Goal: Task Accomplishment & Management: Use online tool/utility

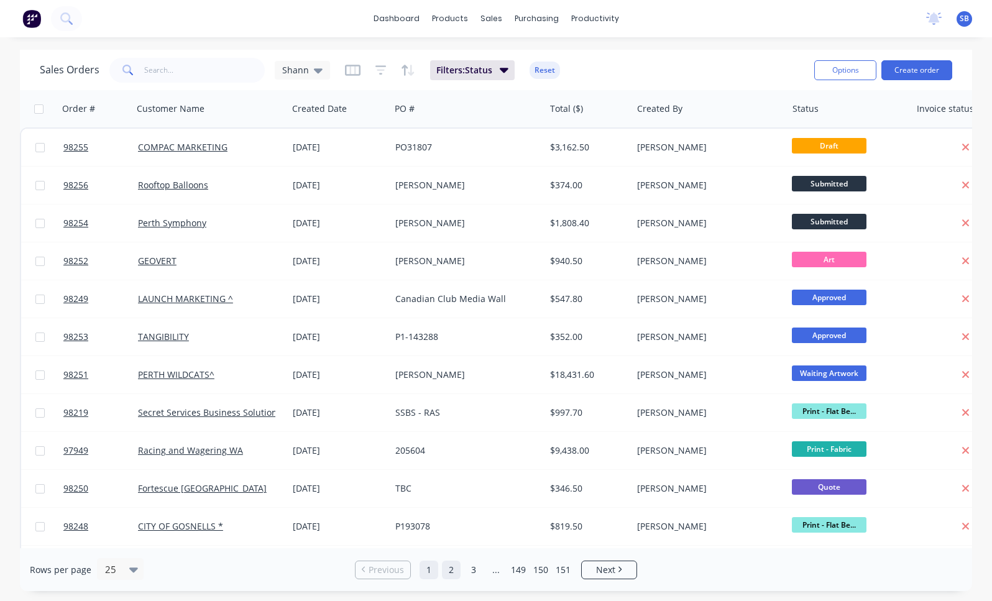
click at [452, 564] on link "2" at bounding box center [451, 570] width 19 height 19
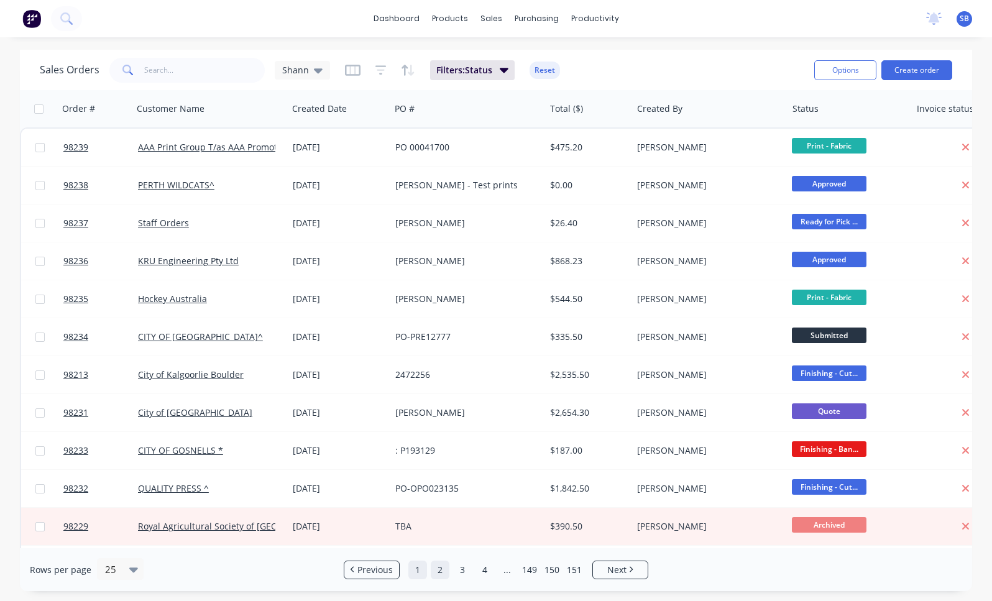
click at [421, 571] on link "1" at bounding box center [417, 570] width 19 height 19
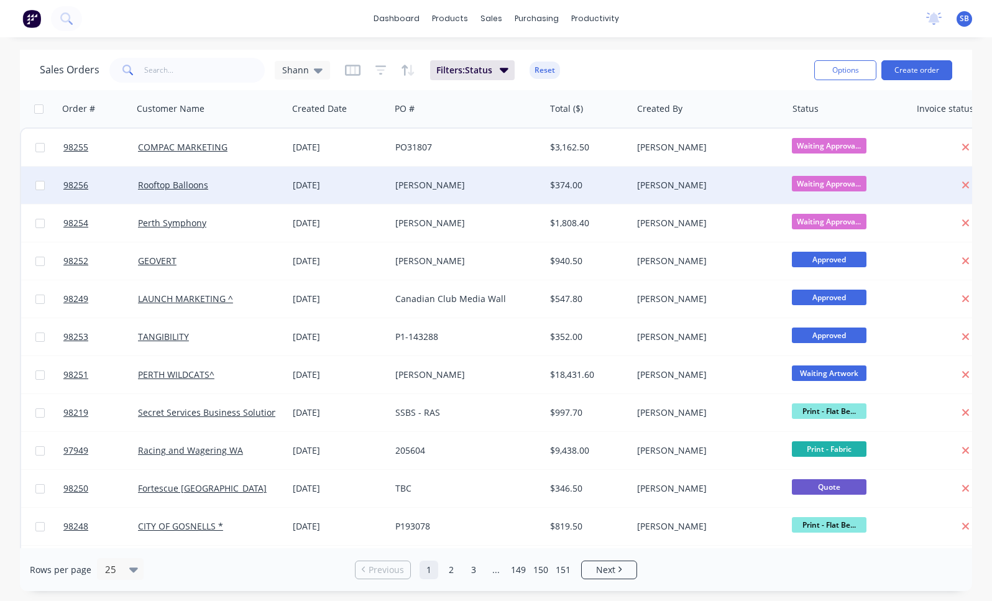
click at [426, 183] on div "[PERSON_NAME]" at bounding box center [463, 185] width 137 height 12
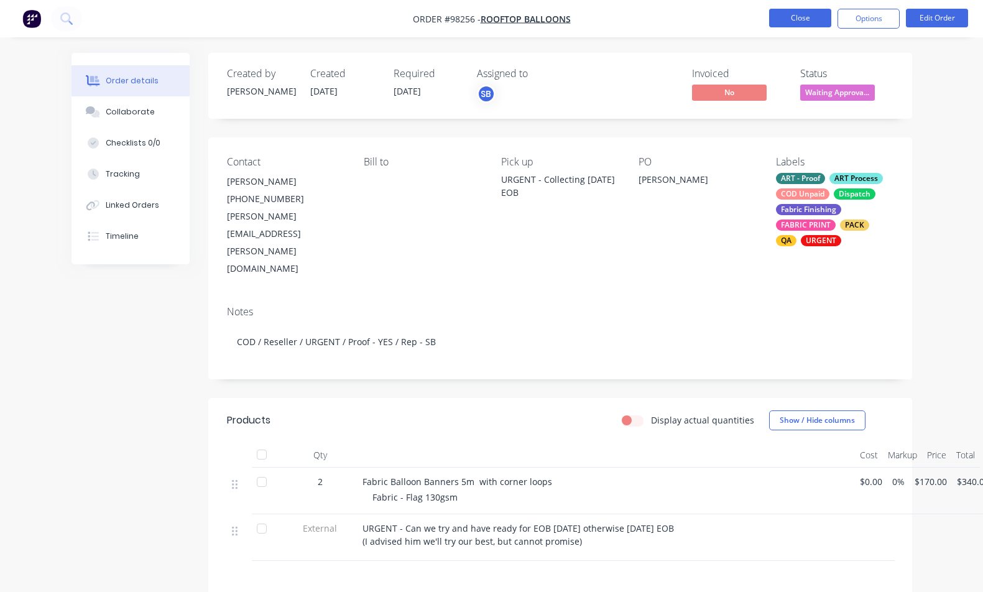
click at [807, 20] on button "Close" at bounding box center [800, 18] width 62 height 19
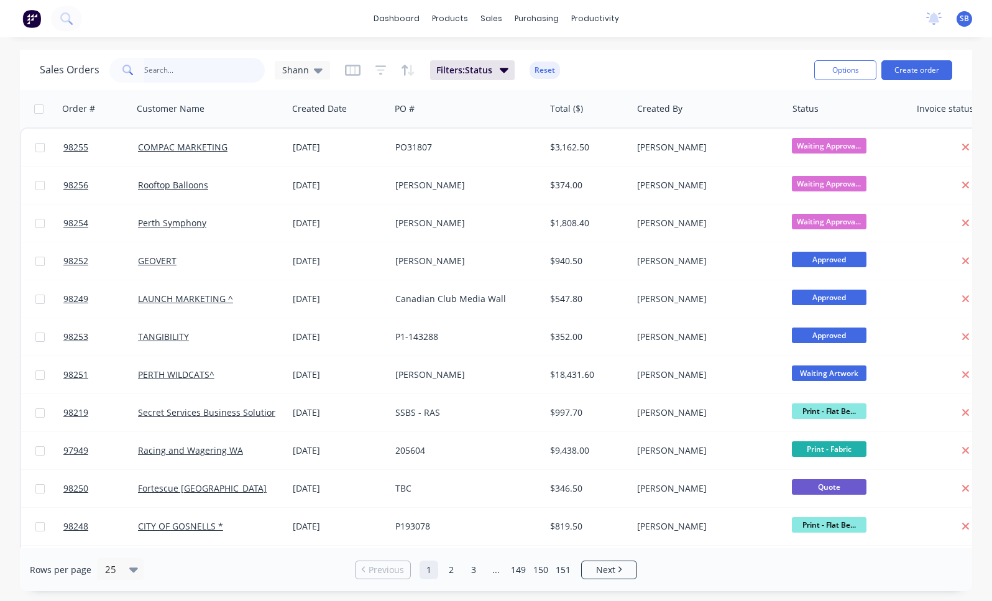
click at [229, 66] on input "text" at bounding box center [204, 70] width 121 height 25
type input "nbs"
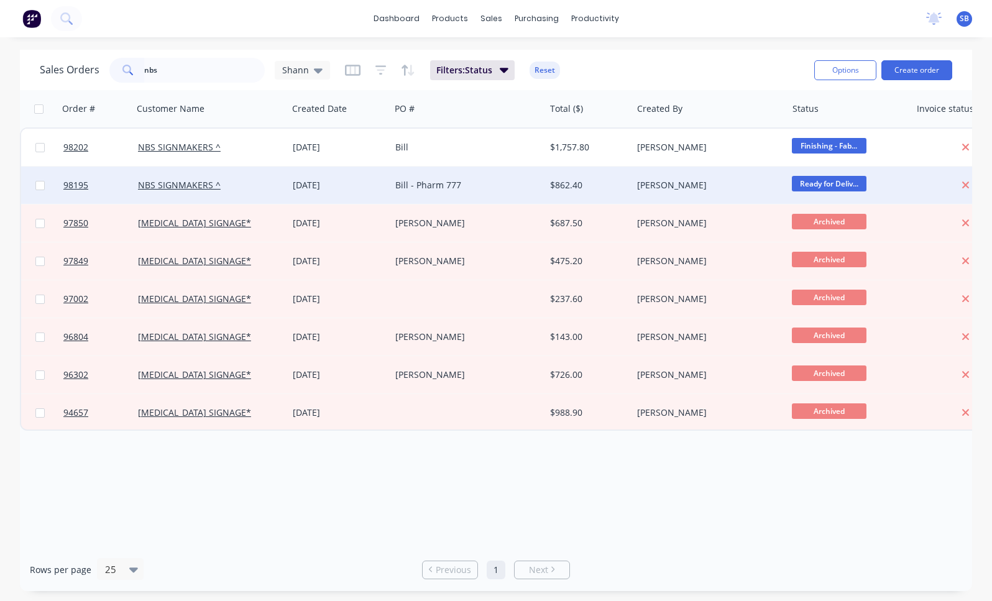
click at [458, 185] on div "Bill - Pharm 777" at bounding box center [463, 185] width 137 height 12
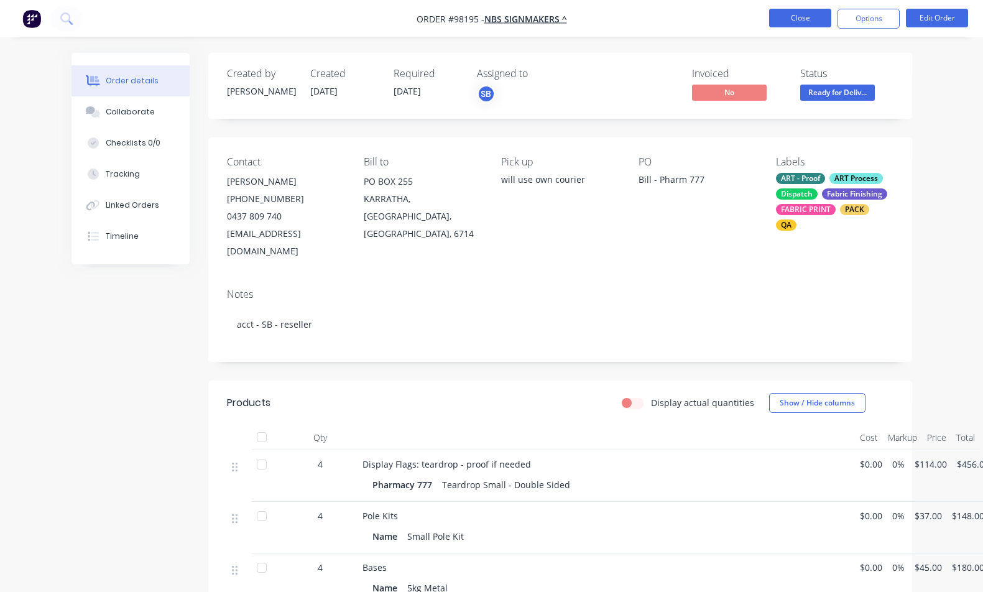
click at [798, 16] on button "Close" at bounding box center [800, 18] width 62 height 19
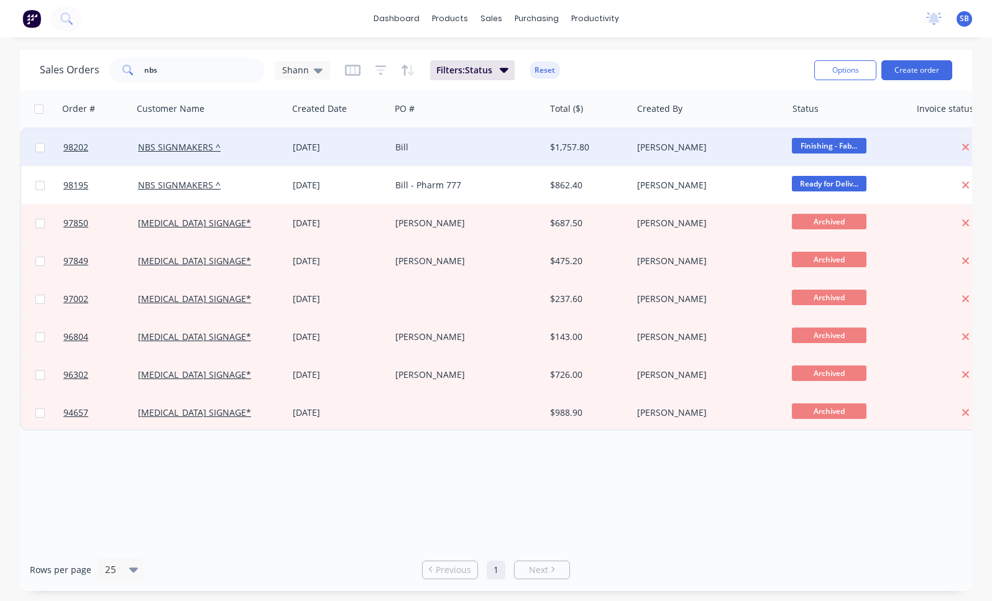
click at [423, 149] on div "Bill" at bounding box center [463, 147] width 137 height 12
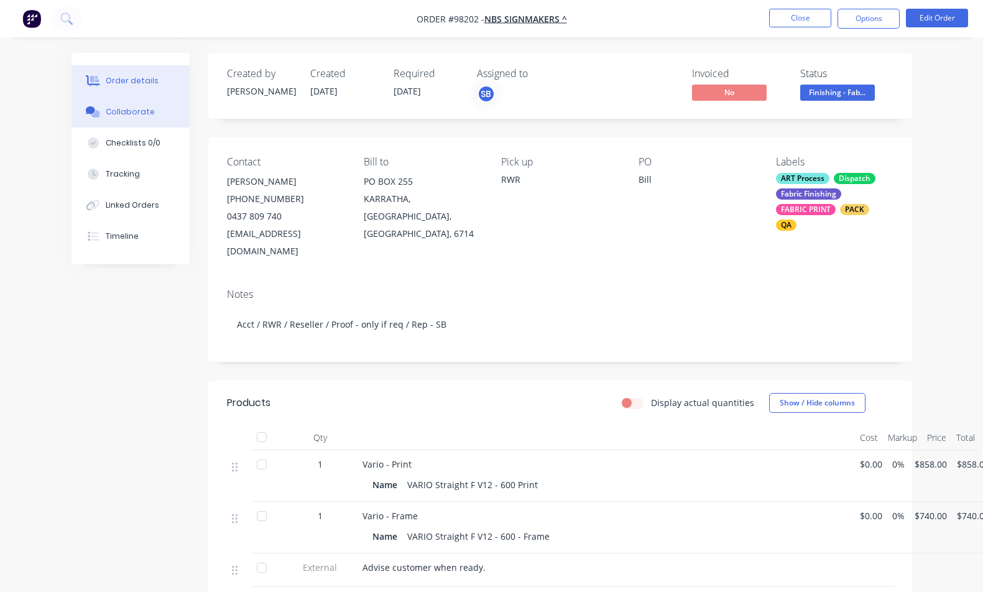
click at [131, 109] on div "Collaborate" at bounding box center [130, 111] width 49 height 11
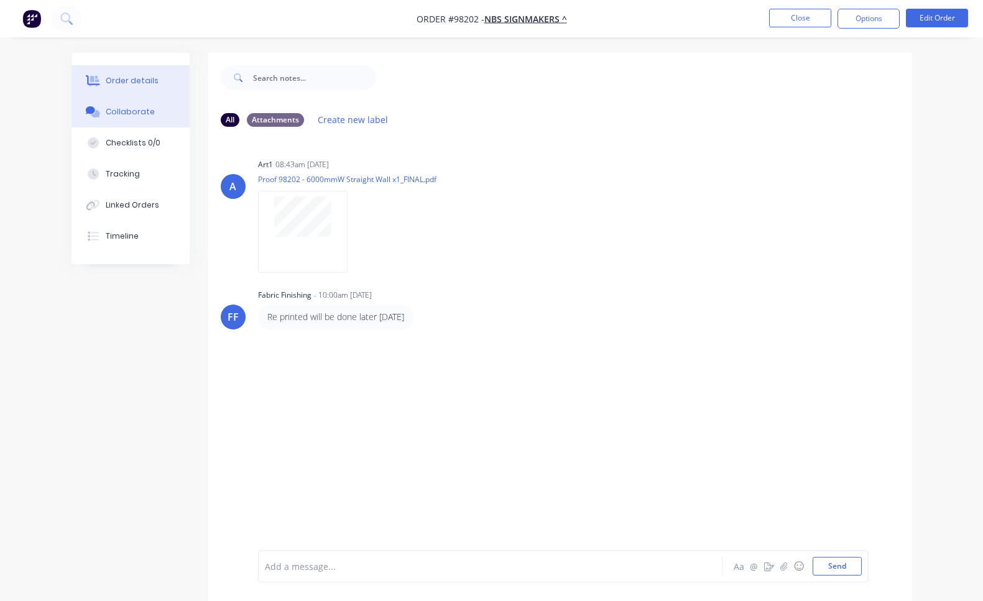
click at [150, 81] on div "Order details" at bounding box center [132, 80] width 53 height 11
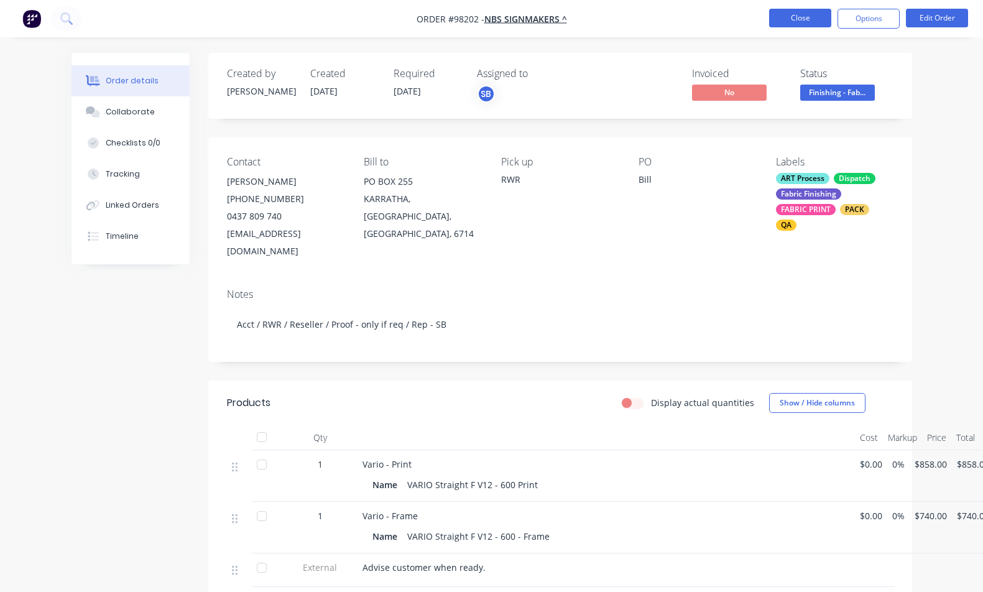
click at [808, 18] on button "Close" at bounding box center [800, 18] width 62 height 19
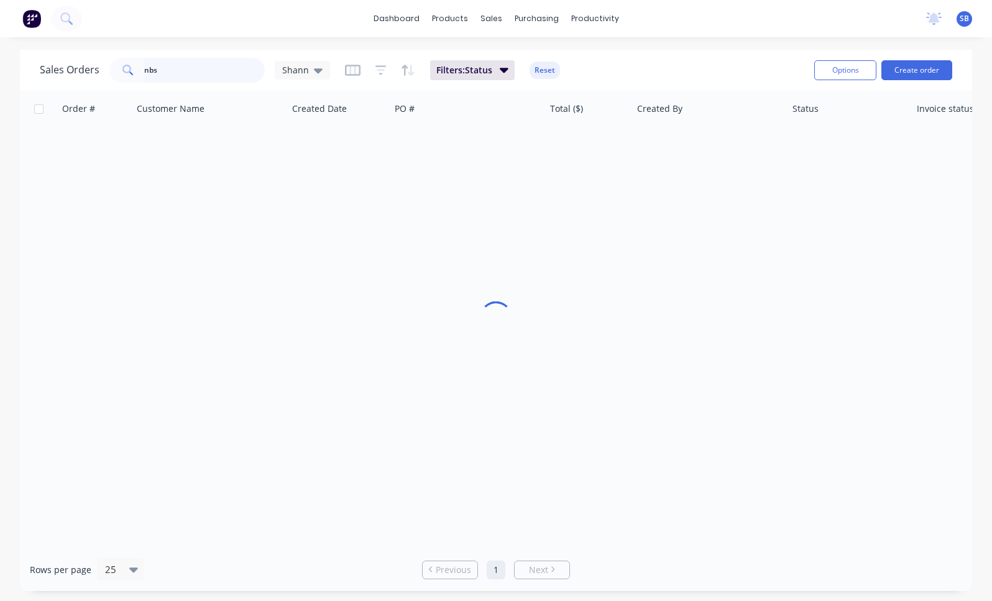
click at [186, 73] on input "nbs" at bounding box center [204, 70] width 121 height 25
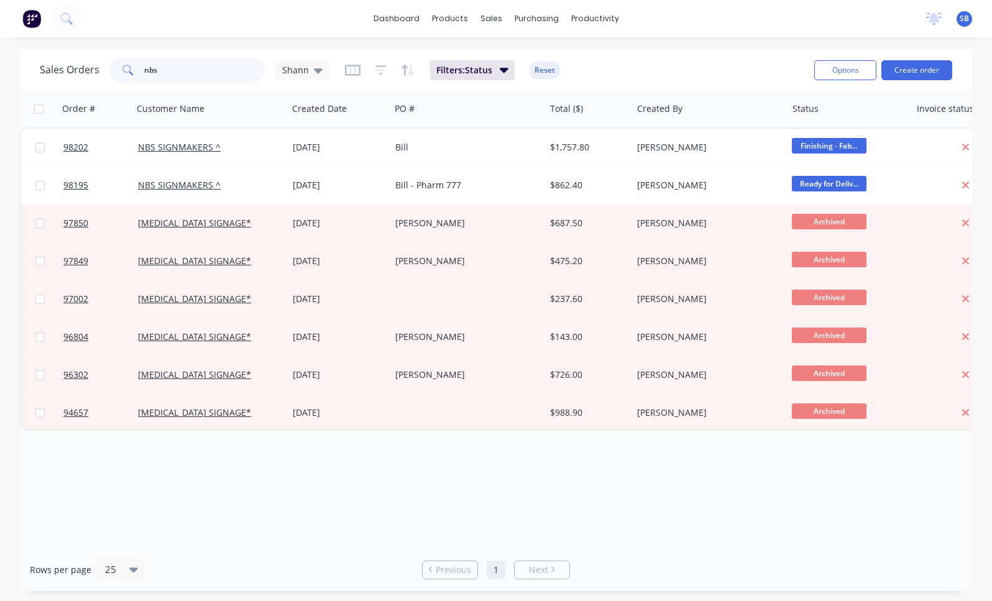
click at [186, 73] on input "nbs" at bounding box center [204, 70] width 121 height 25
click at [188, 76] on input "nbs" at bounding box center [204, 70] width 121 height 25
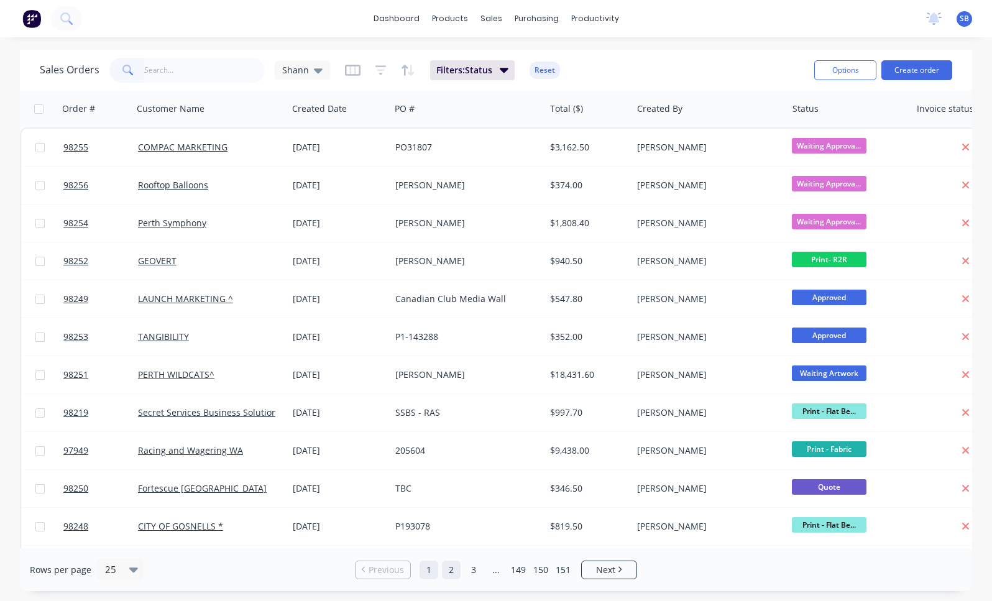
click at [449, 570] on link "2" at bounding box center [451, 570] width 19 height 19
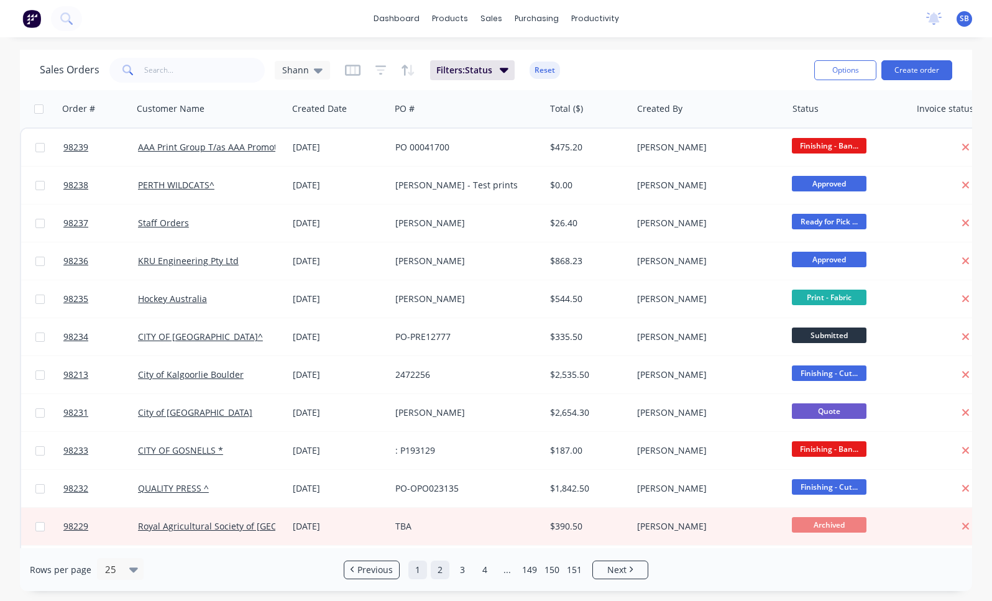
click at [420, 573] on link "1" at bounding box center [417, 570] width 19 height 19
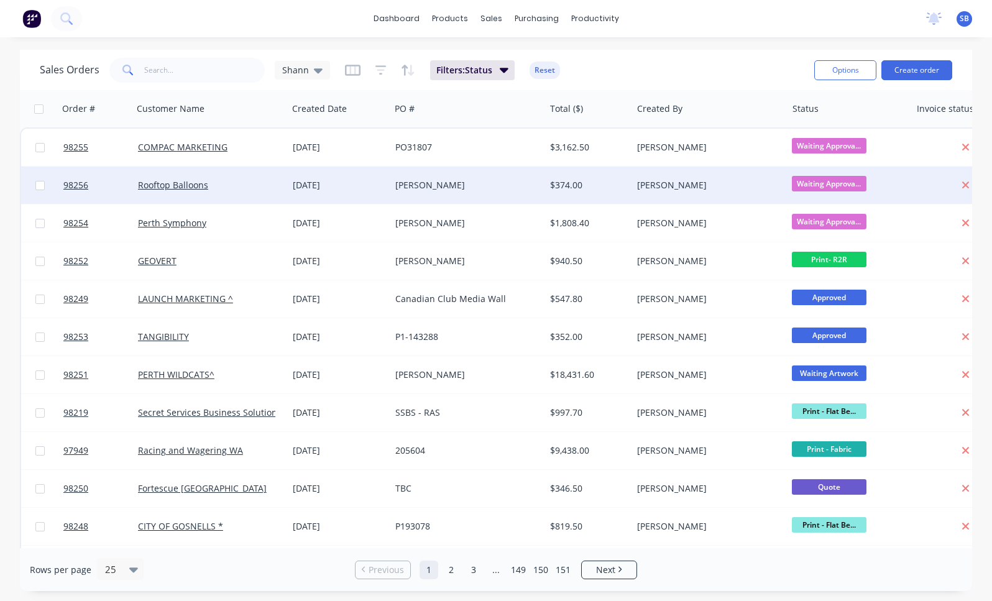
click at [418, 182] on div "[PERSON_NAME]" at bounding box center [463, 185] width 137 height 12
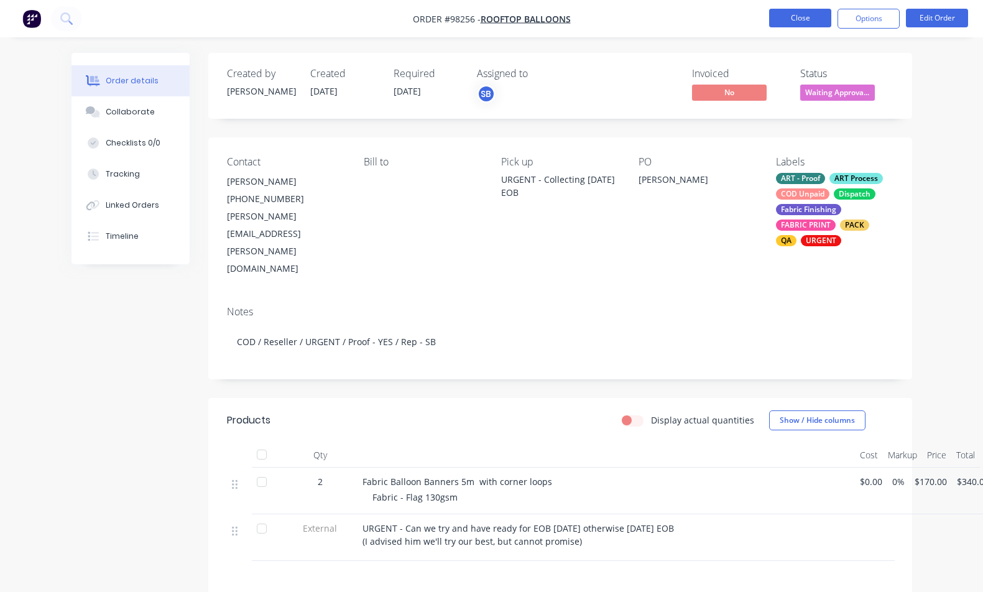
click at [791, 17] on button "Close" at bounding box center [800, 18] width 62 height 19
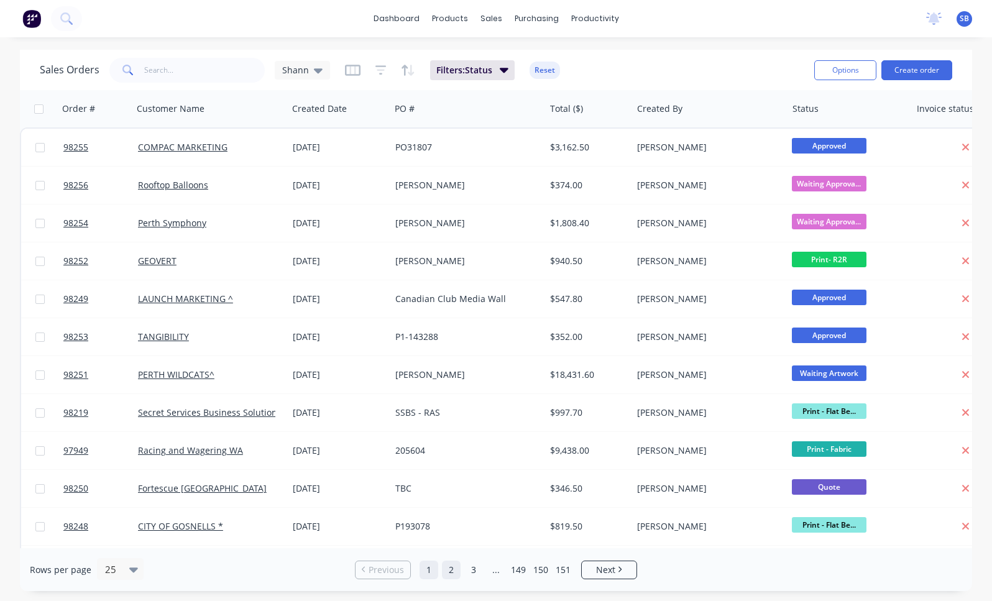
click at [452, 564] on link "2" at bounding box center [451, 570] width 19 height 19
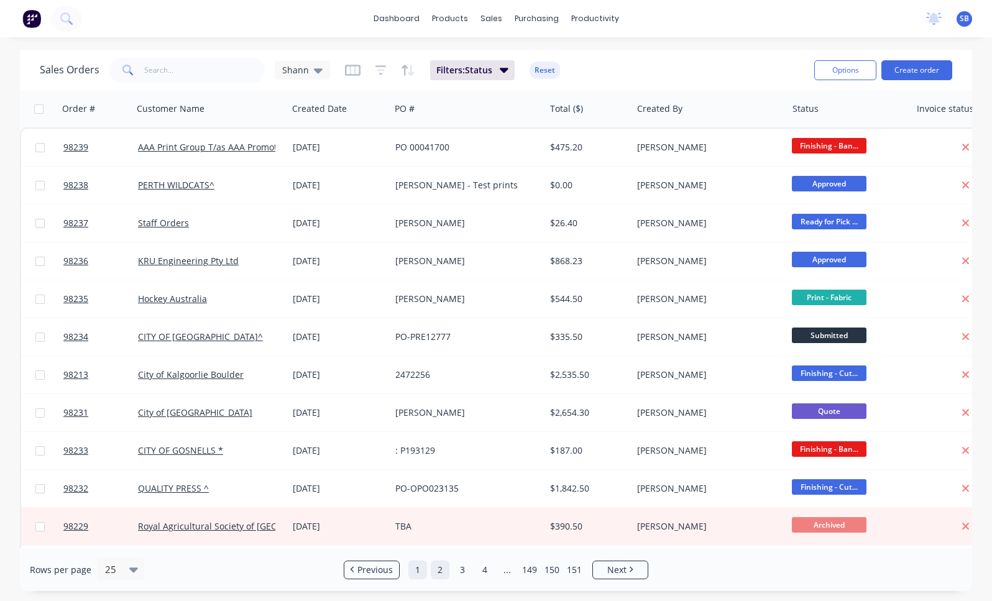
click at [421, 571] on link "1" at bounding box center [417, 570] width 19 height 19
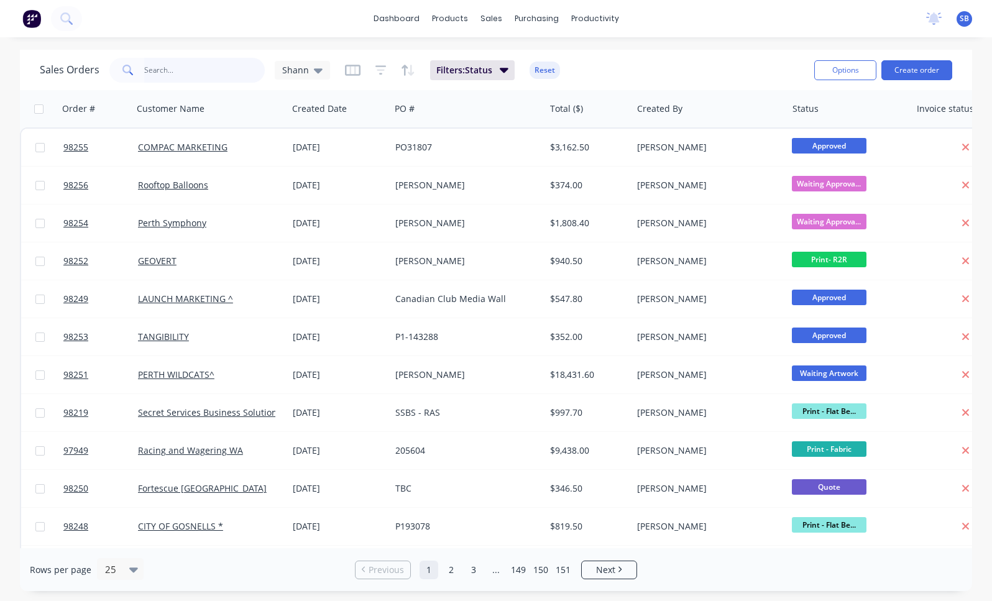
click at [195, 74] on input "text" at bounding box center [204, 70] width 121 height 25
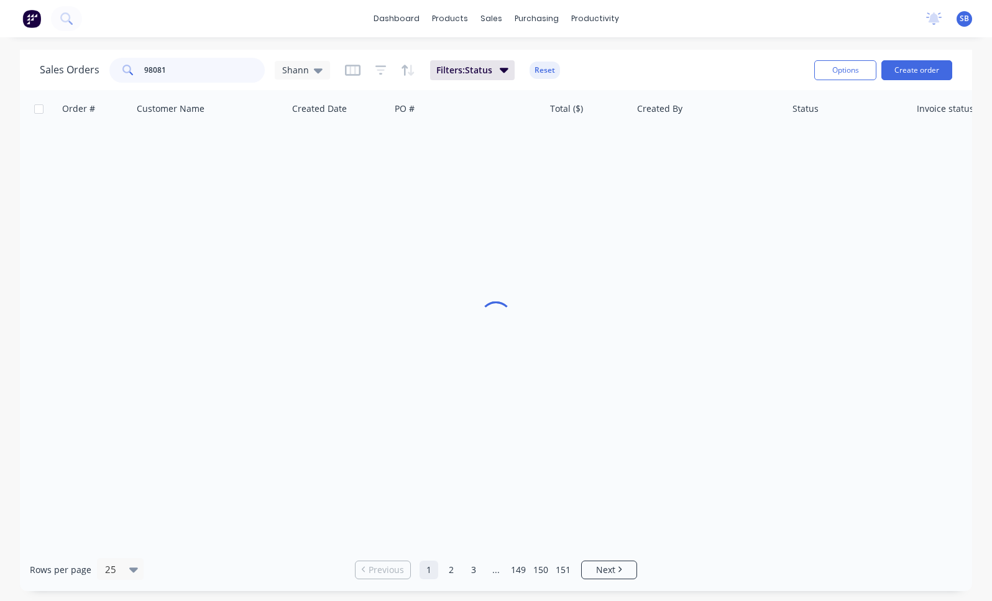
type input "98081"
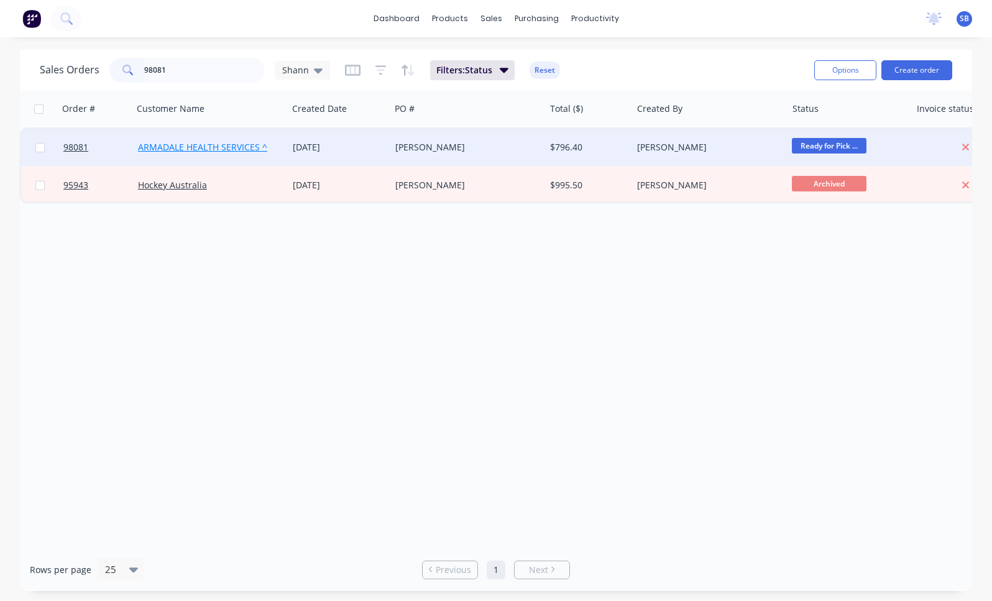
click at [210, 147] on link "ARMADALE HEALTH SERVICES ^" at bounding box center [202, 147] width 129 height 12
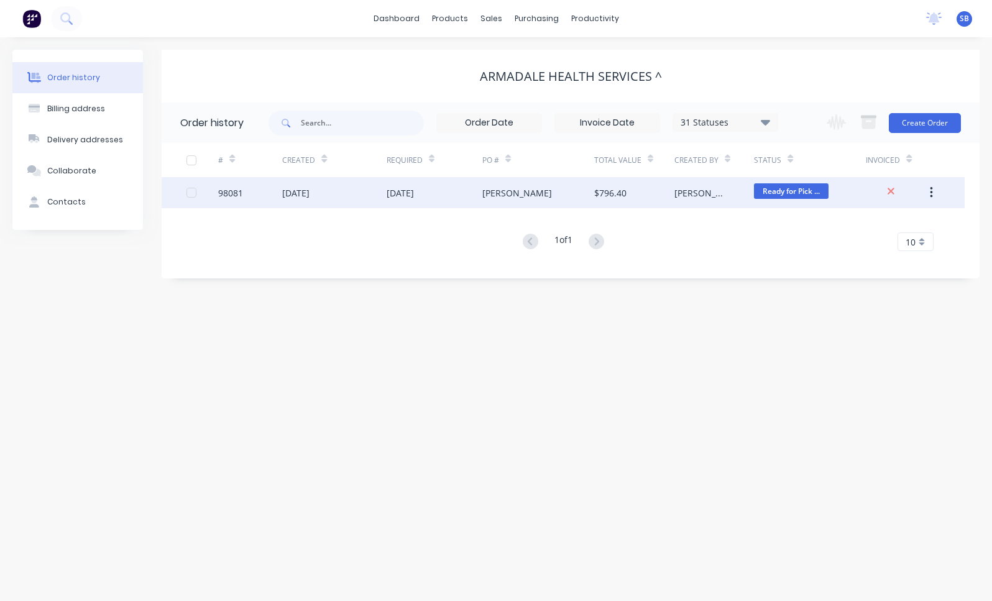
click at [404, 191] on div "[DATE]" at bounding box center [400, 192] width 27 height 13
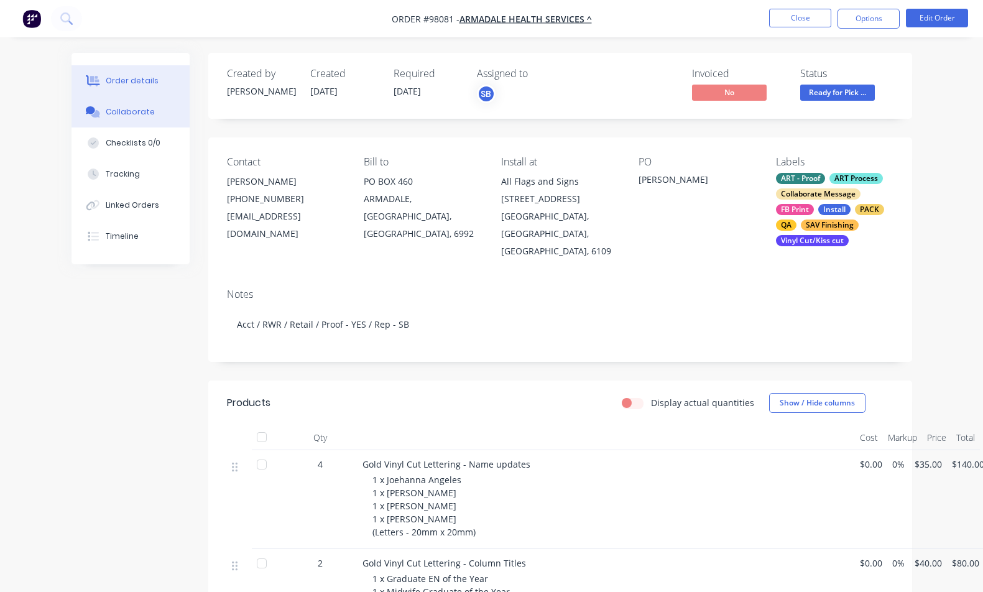
click at [111, 112] on div "Collaborate" at bounding box center [130, 111] width 49 height 11
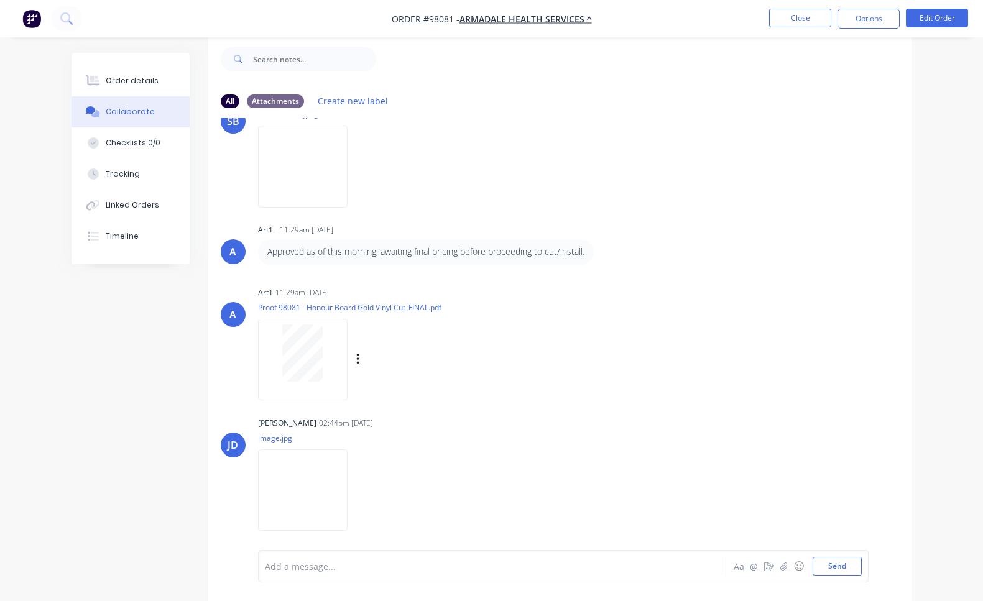
scroll to position [1020, 0]
click at [306, 469] on img at bounding box center [302, 484] width 89 height 81
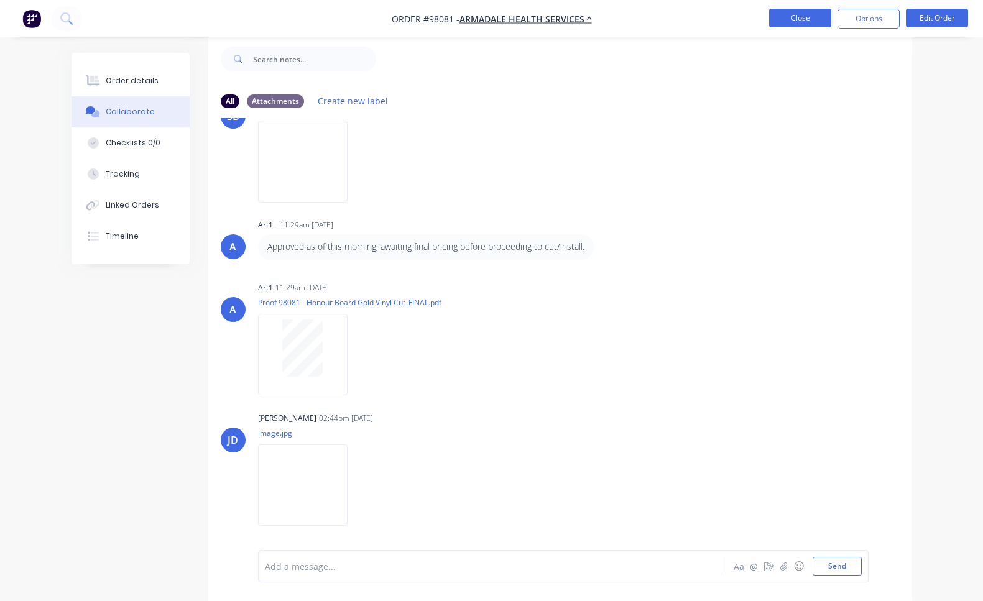
click at [779, 19] on button "Close" at bounding box center [800, 18] width 62 height 19
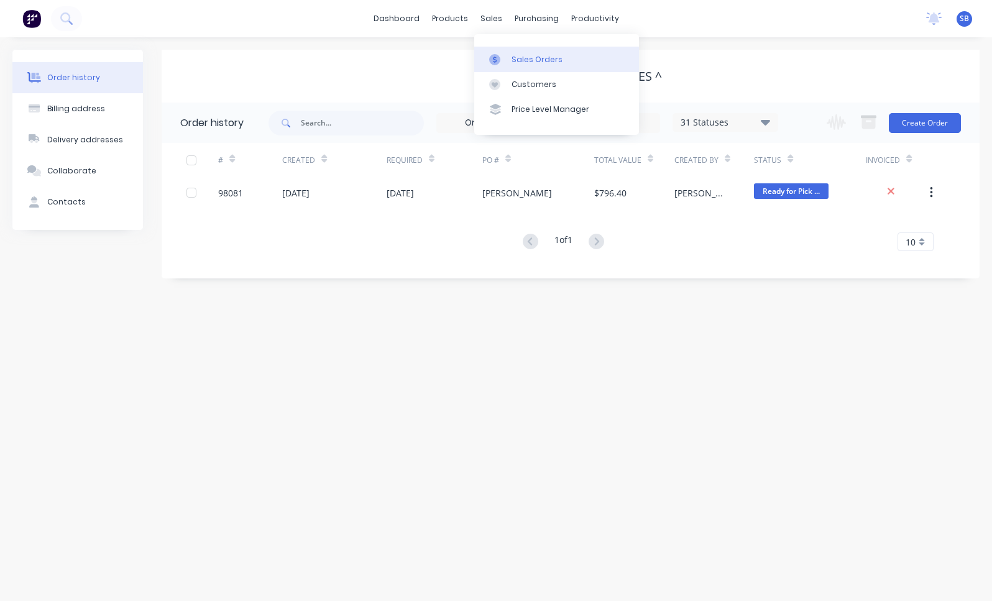
click at [508, 57] on link "Sales Orders" at bounding box center [556, 59] width 165 height 25
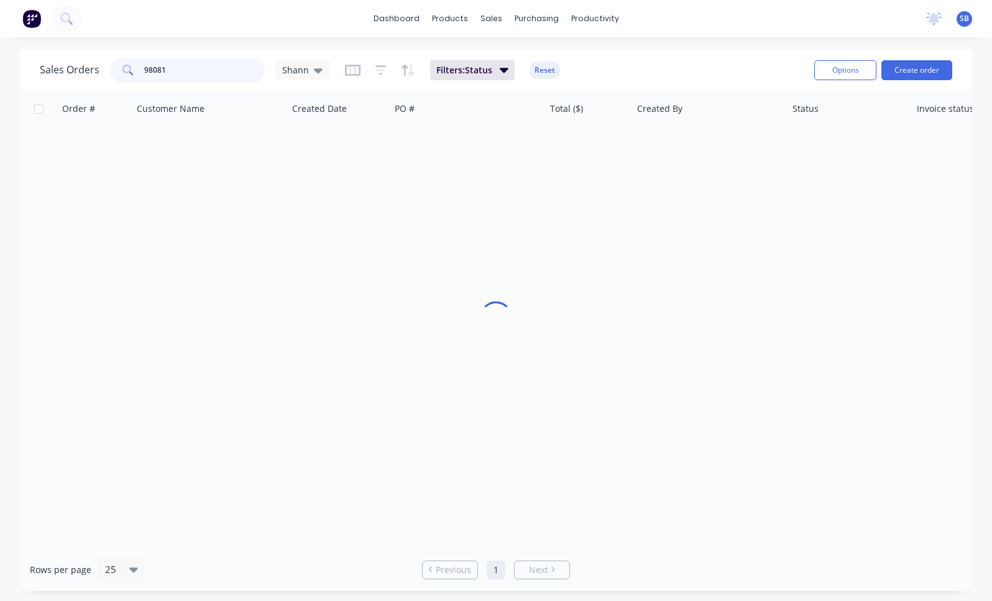
click at [196, 71] on input "98081" at bounding box center [204, 70] width 121 height 25
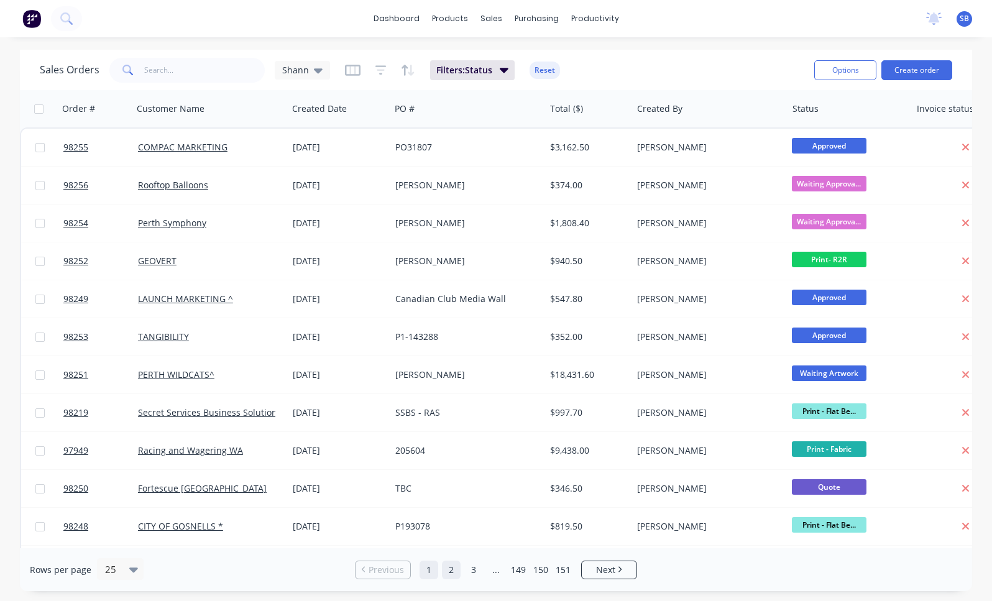
click at [452, 576] on link "2" at bounding box center [451, 570] width 19 height 19
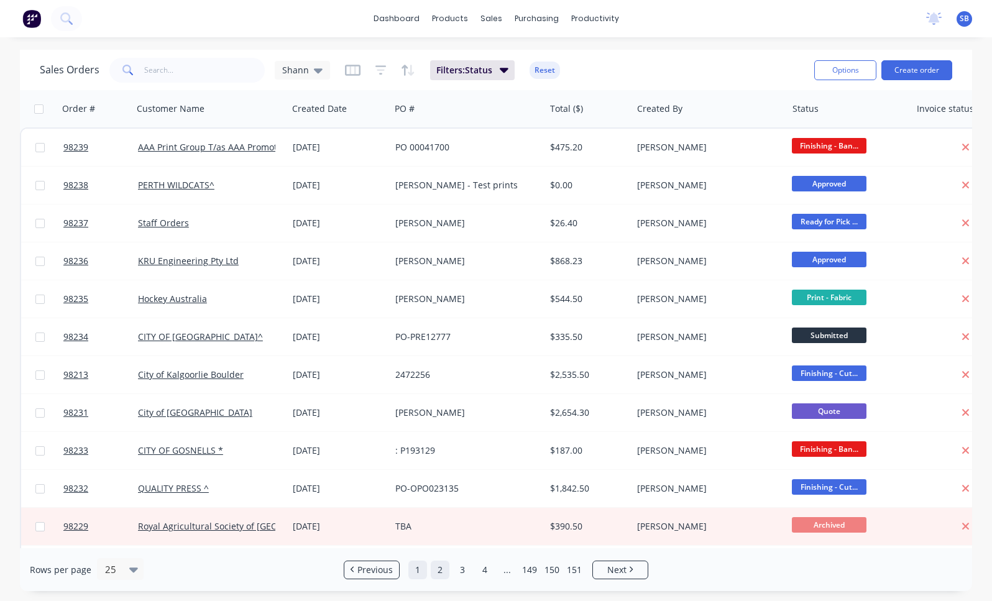
click at [418, 571] on link "1" at bounding box center [417, 570] width 19 height 19
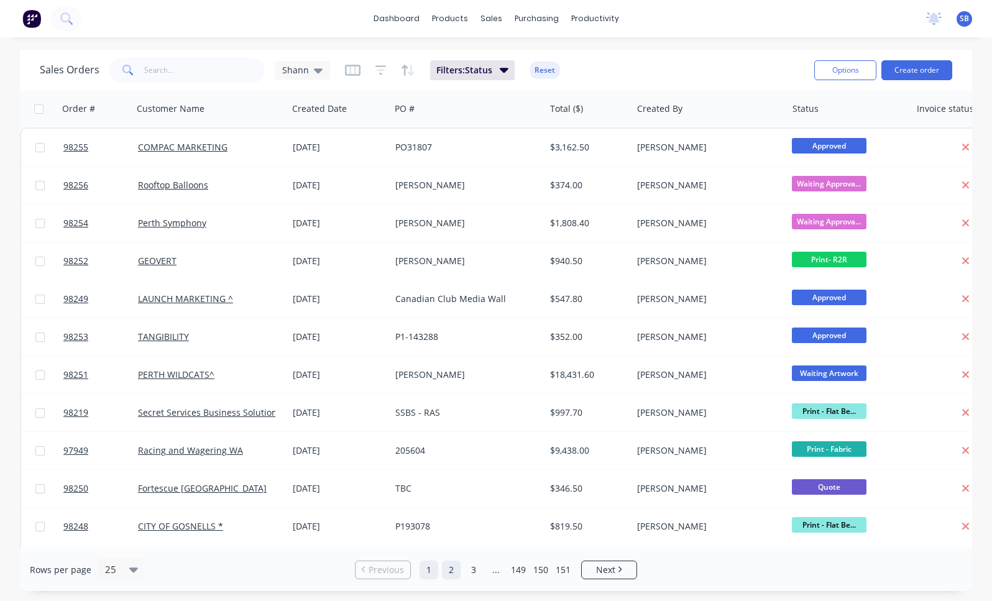
click at [447, 571] on link "2" at bounding box center [451, 570] width 19 height 19
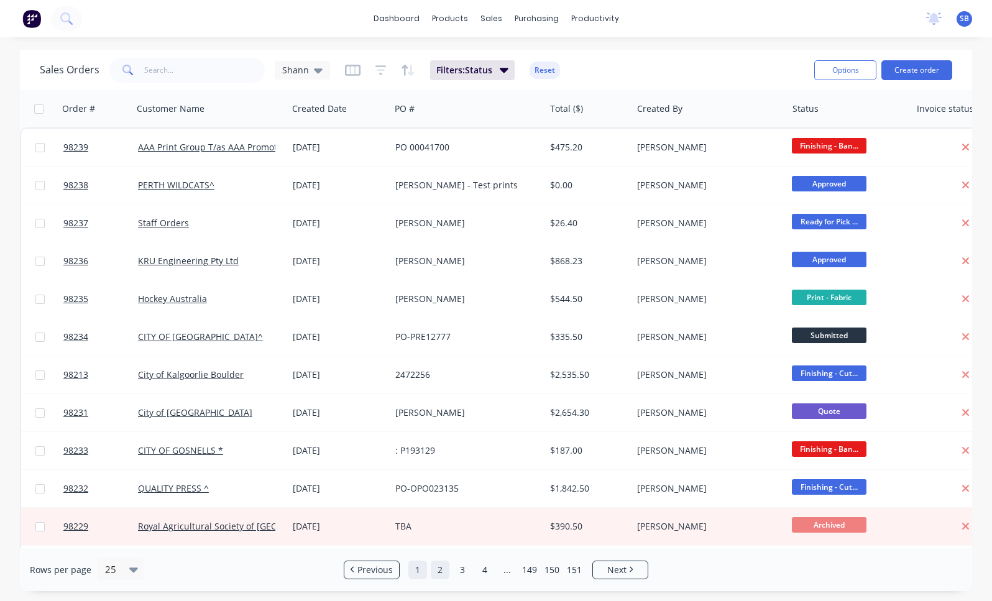
click at [418, 566] on link "1" at bounding box center [417, 570] width 19 height 19
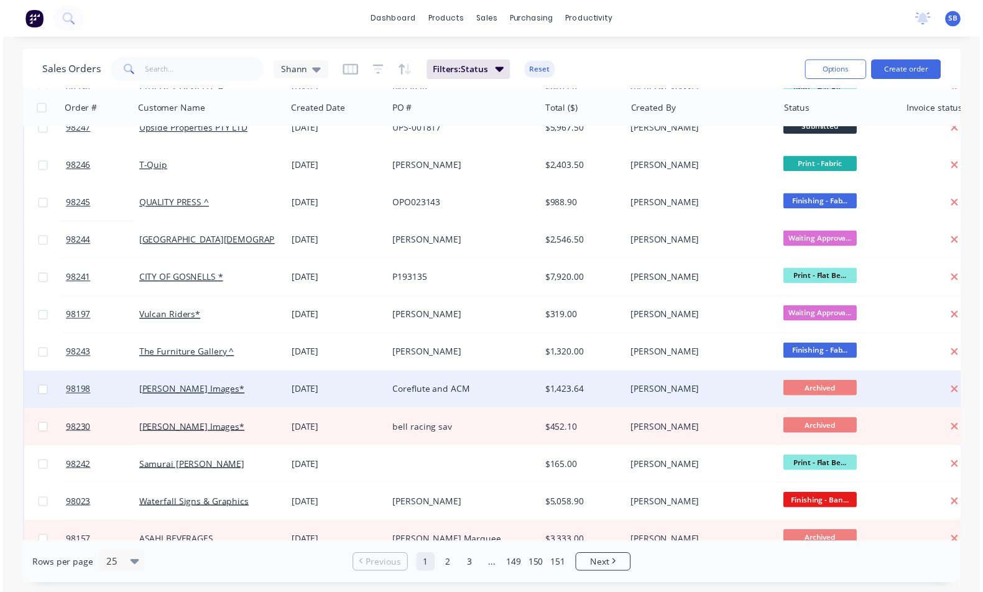
scroll to position [268, 0]
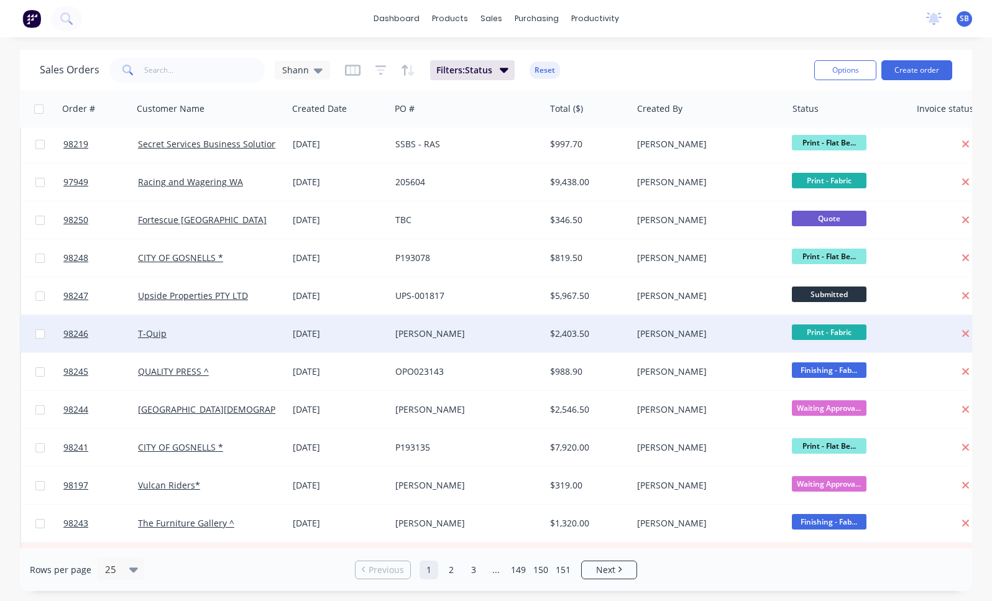
click at [428, 331] on div "[PERSON_NAME]" at bounding box center [463, 334] width 137 height 12
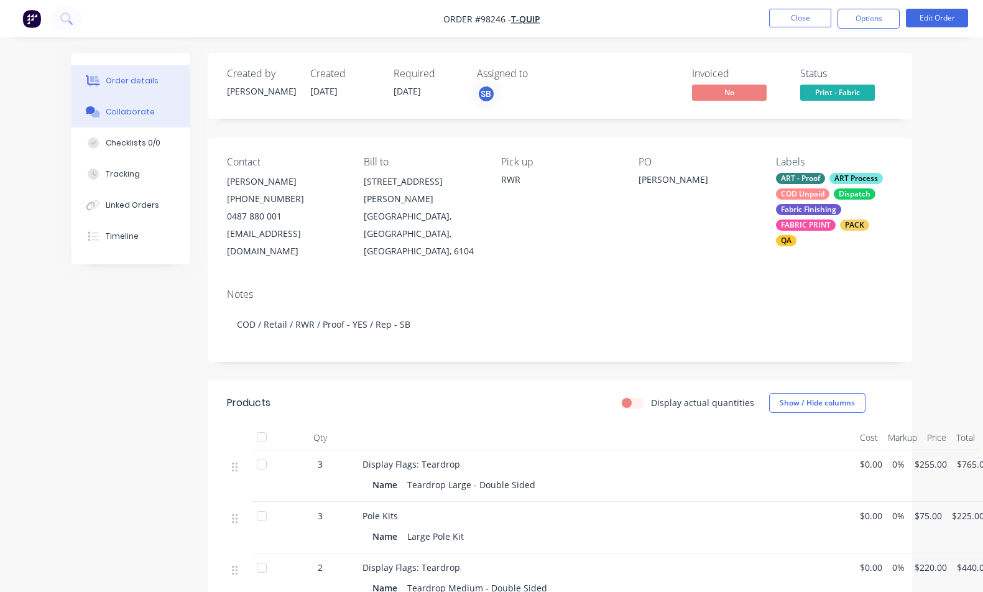
click at [149, 112] on div "Collaborate" at bounding box center [130, 111] width 49 height 11
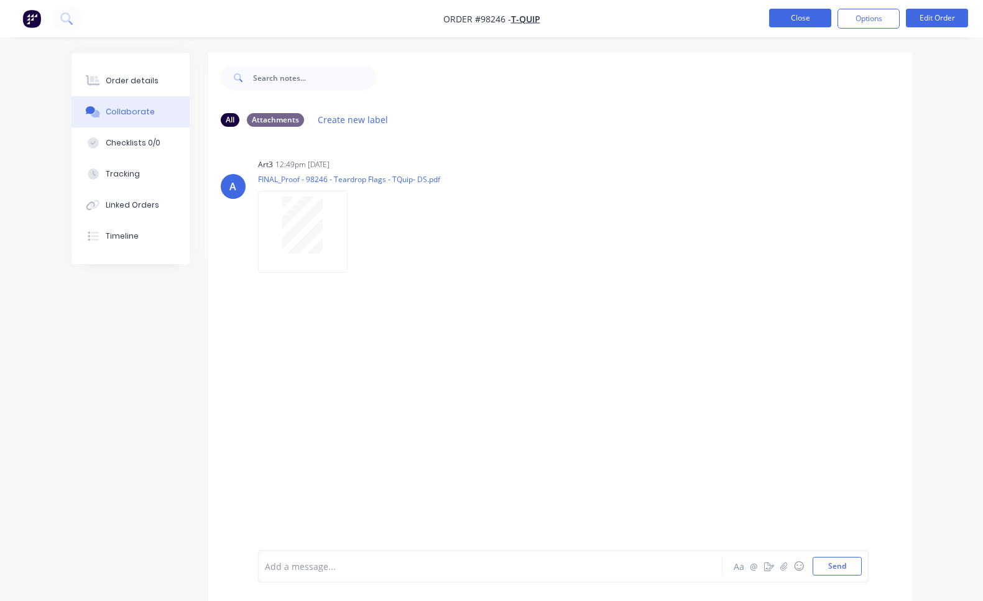
click at [789, 21] on button "Close" at bounding box center [800, 18] width 62 height 19
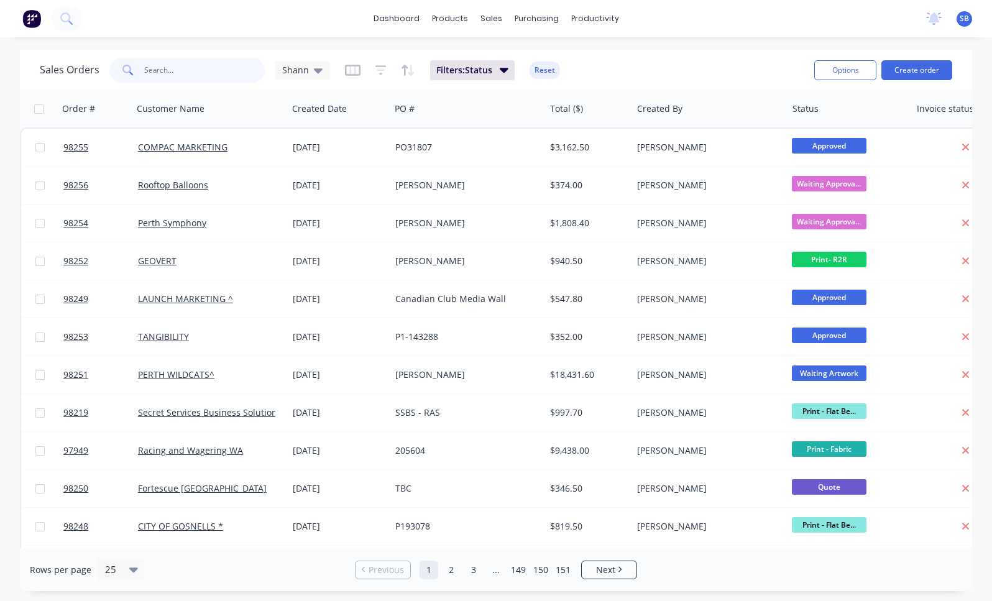
click at [217, 75] on input "text" at bounding box center [204, 70] width 121 height 25
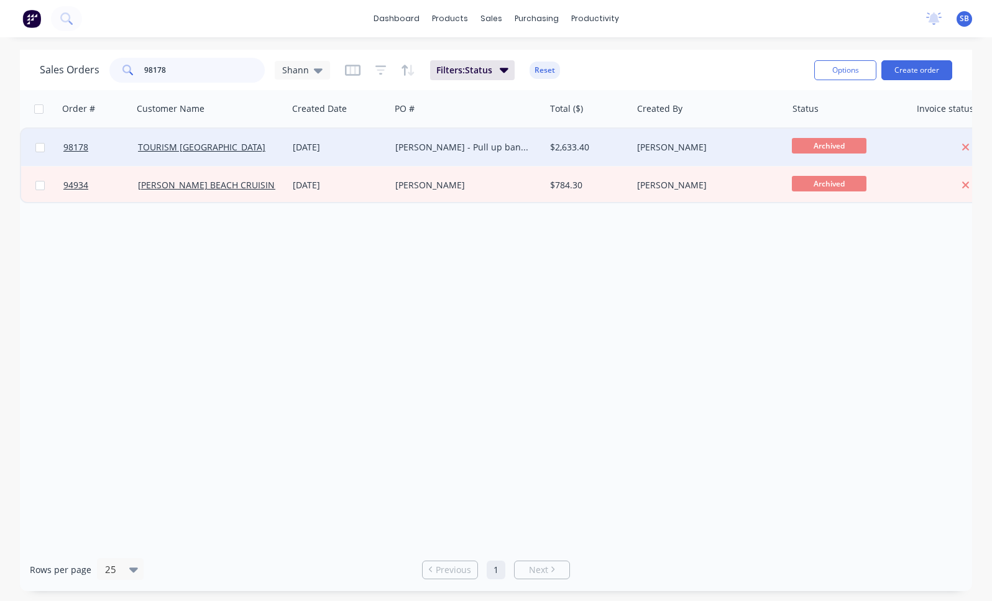
type input "98178"
click at [457, 143] on div "[PERSON_NAME] - Pull up banners" at bounding box center [463, 147] width 137 height 12
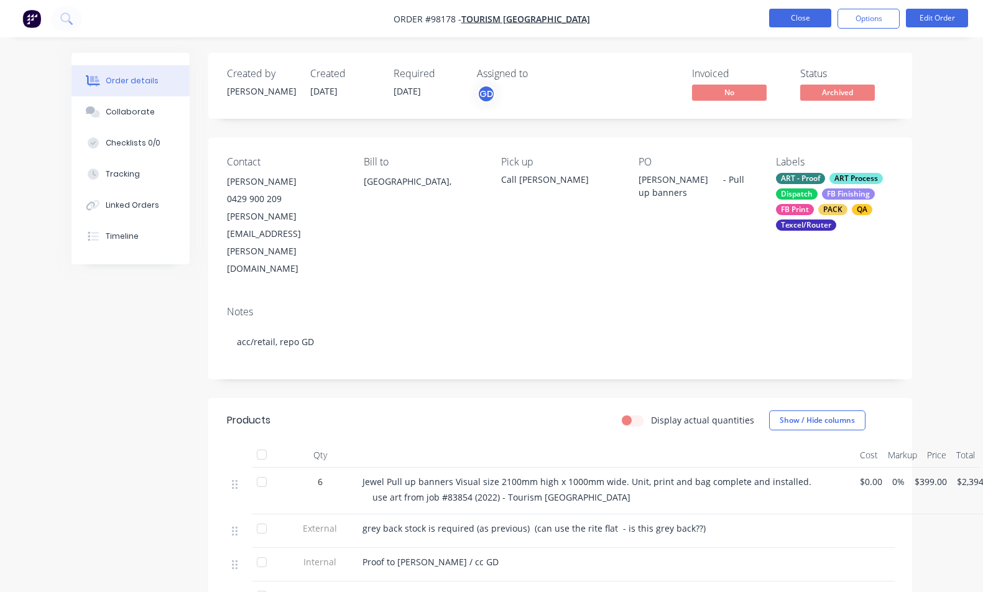
click at [785, 22] on button "Close" at bounding box center [800, 18] width 62 height 19
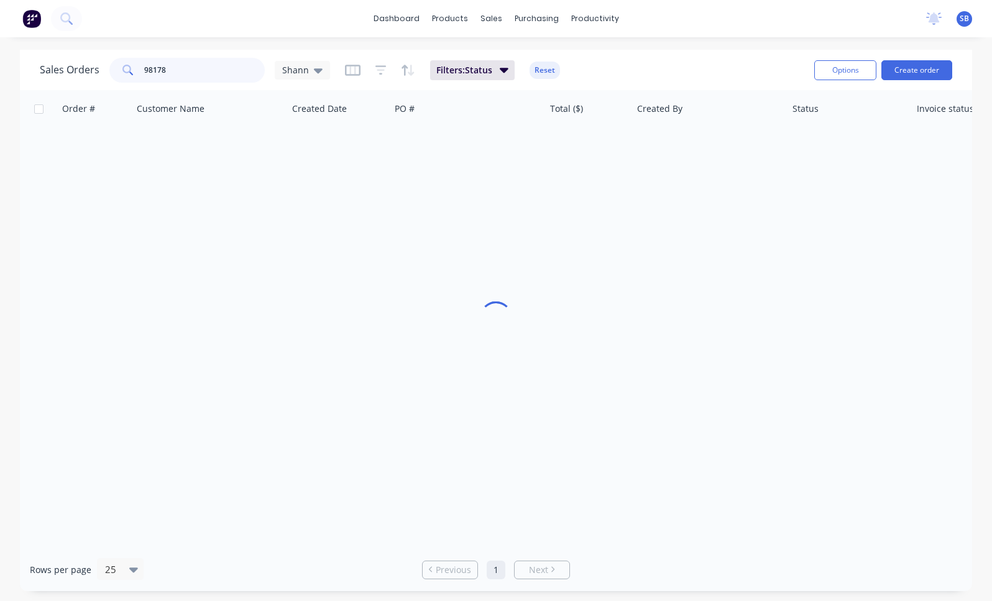
click at [181, 74] on input "98178" at bounding box center [204, 70] width 121 height 25
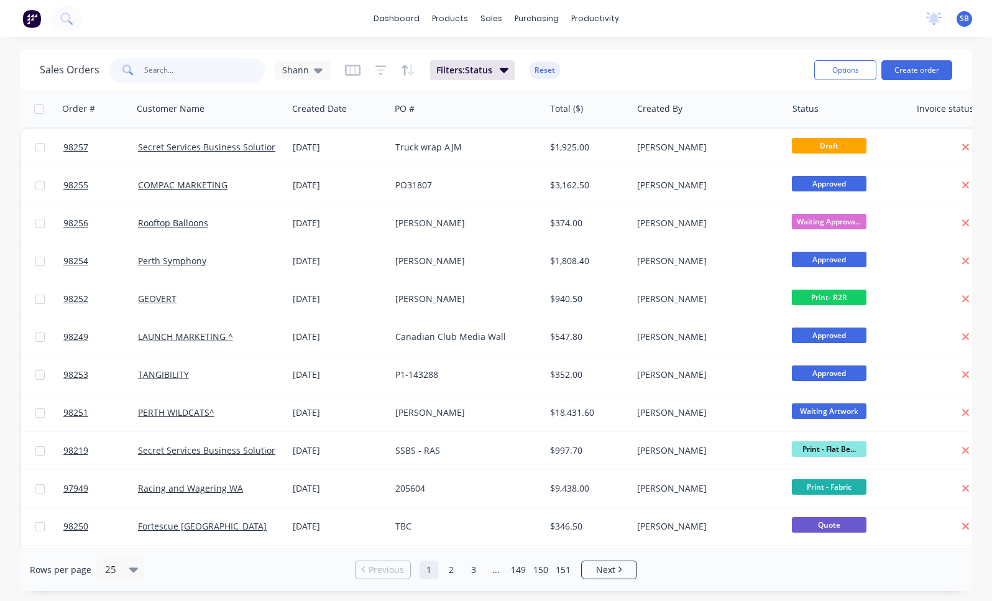
click at [188, 73] on input "text" at bounding box center [204, 70] width 121 height 25
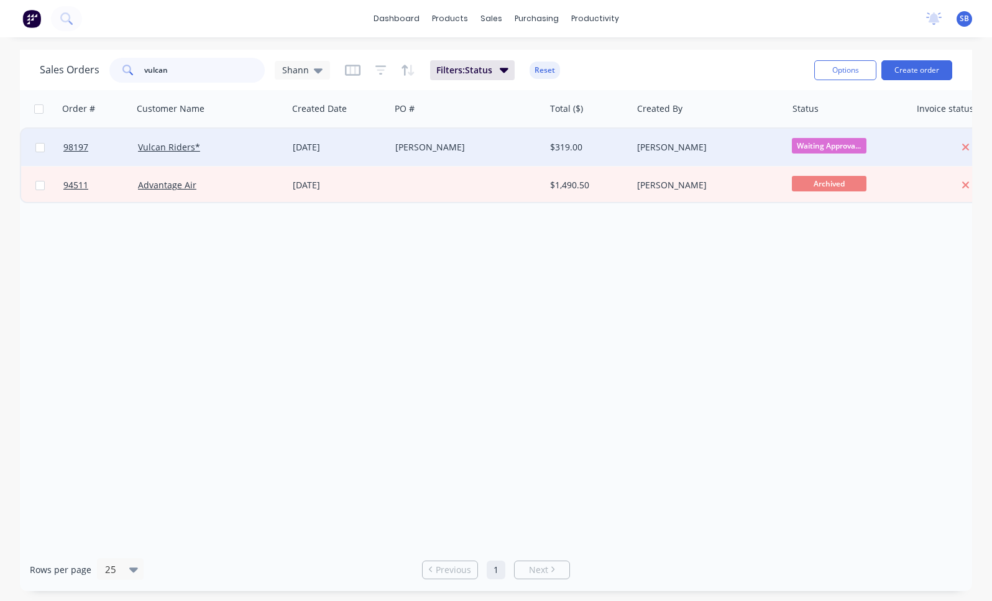
type input "vulcan"
click at [277, 143] on div "Vulcan Riders*" at bounding box center [210, 147] width 145 height 12
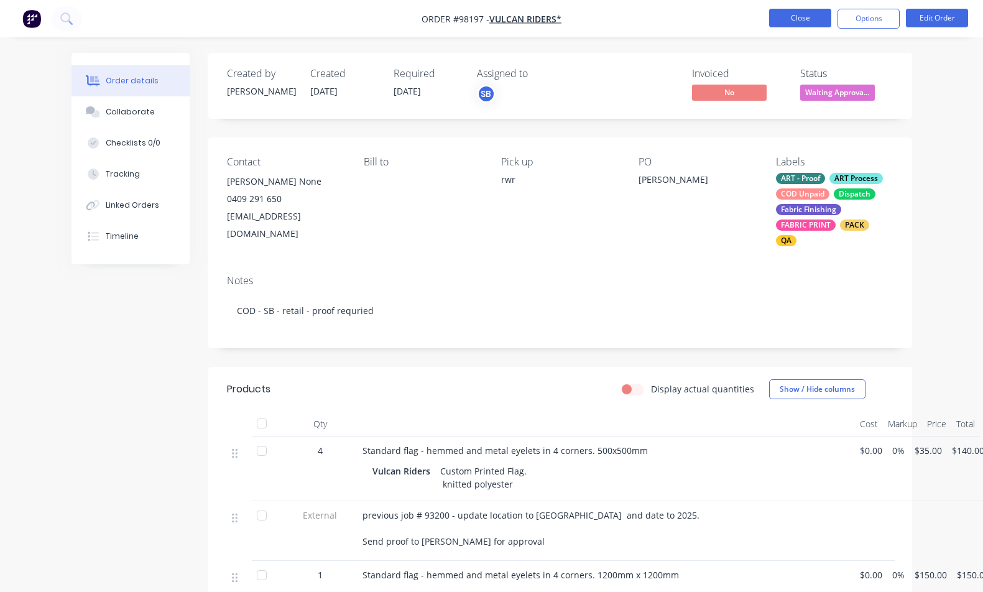
click at [788, 22] on button "Close" at bounding box center [800, 18] width 62 height 19
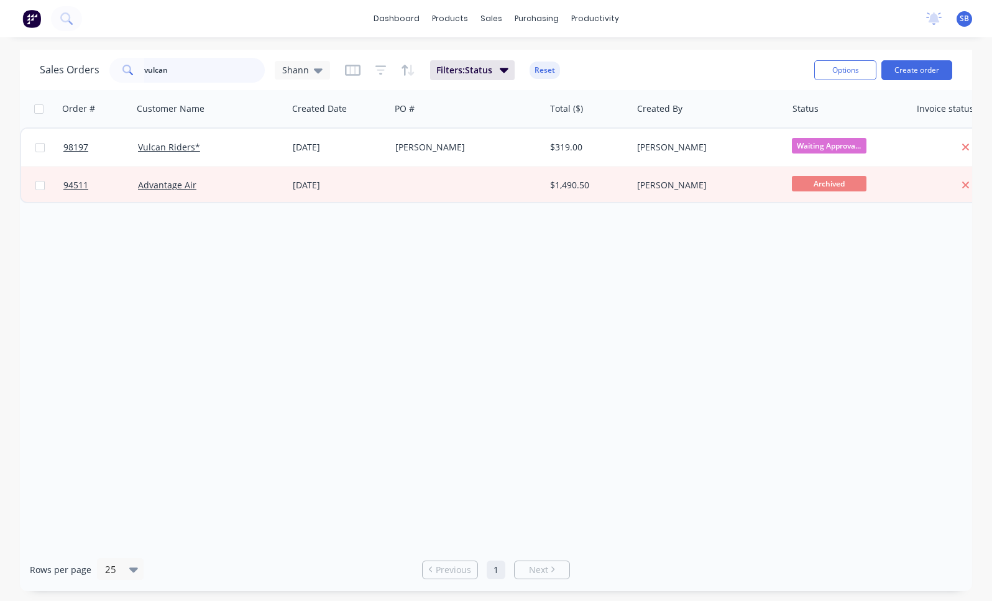
click at [214, 65] on input "vulcan" at bounding box center [204, 70] width 121 height 25
